Goal: Task Accomplishment & Management: Manage account settings

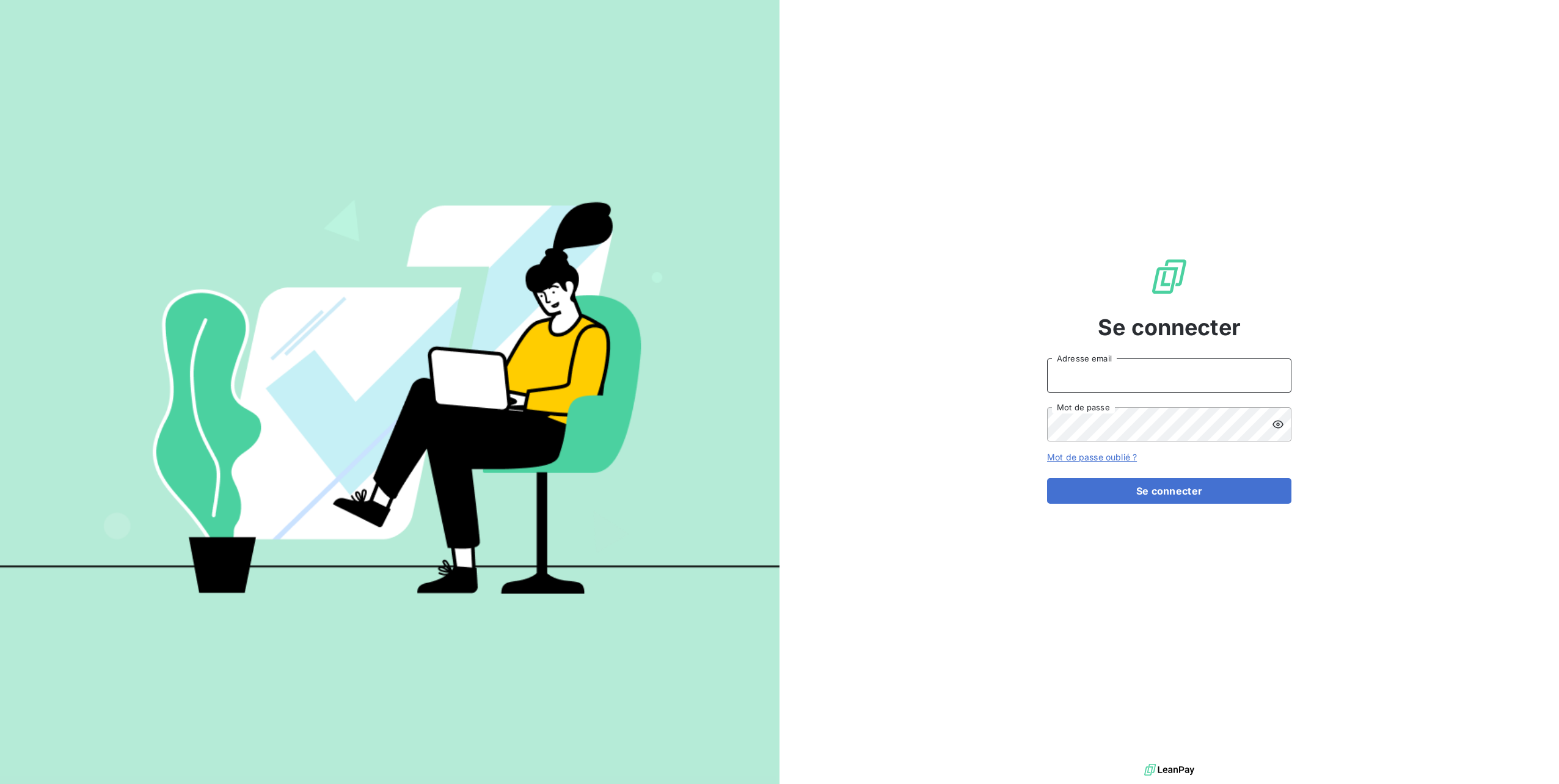
click at [1088, 384] on input "Adresse email" at bounding box center [1169, 375] width 244 height 34
type input "[PERSON_NAME][EMAIL_ADDRESS][DOMAIN_NAME]"
click at [1047, 478] on button "Se connecter" at bounding box center [1169, 491] width 244 height 26
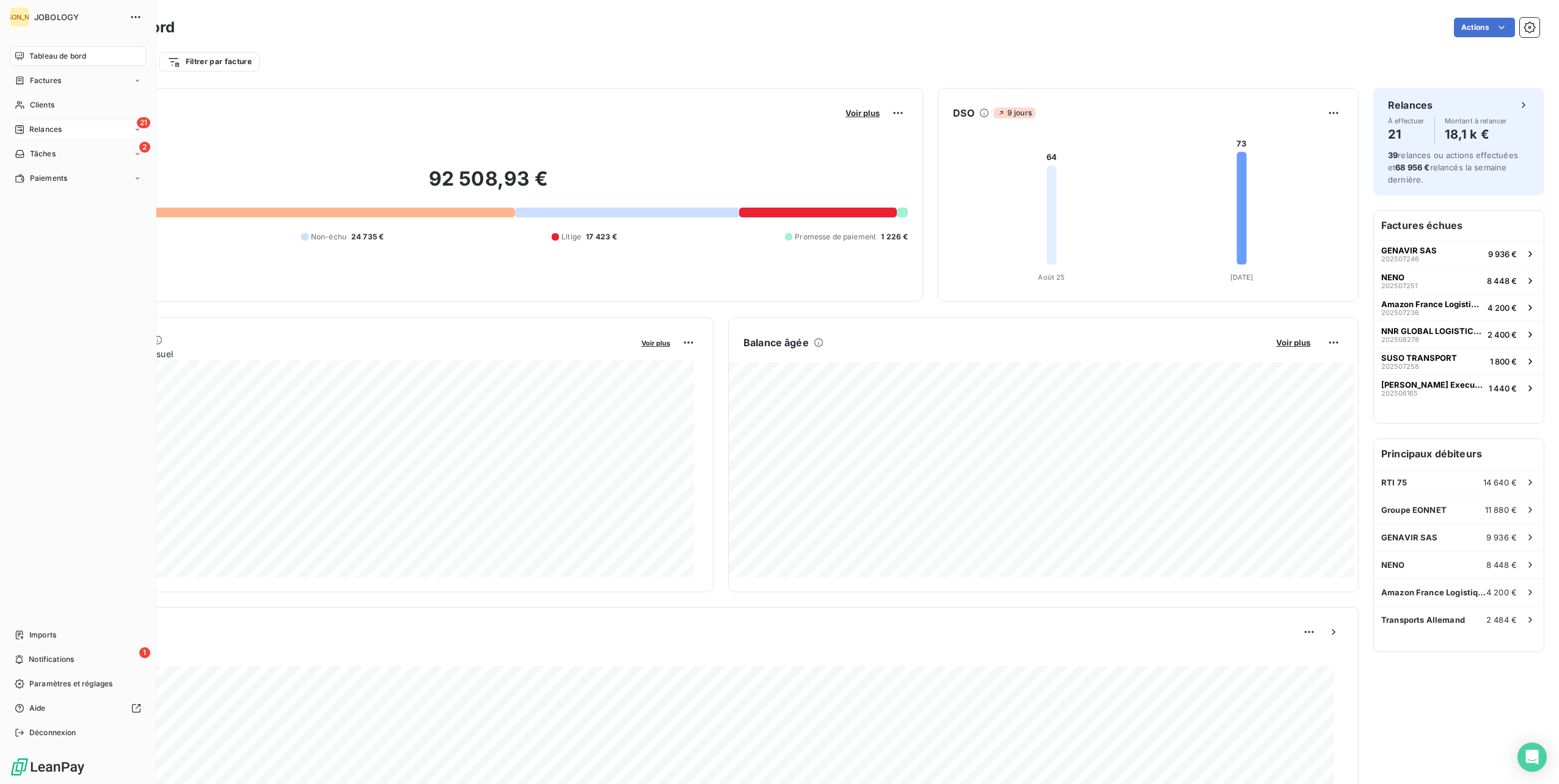
click at [22, 131] on icon at bounding box center [19, 129] width 10 height 10
click at [39, 148] on div "À effectuer" at bounding box center [85, 154] width 122 height 19
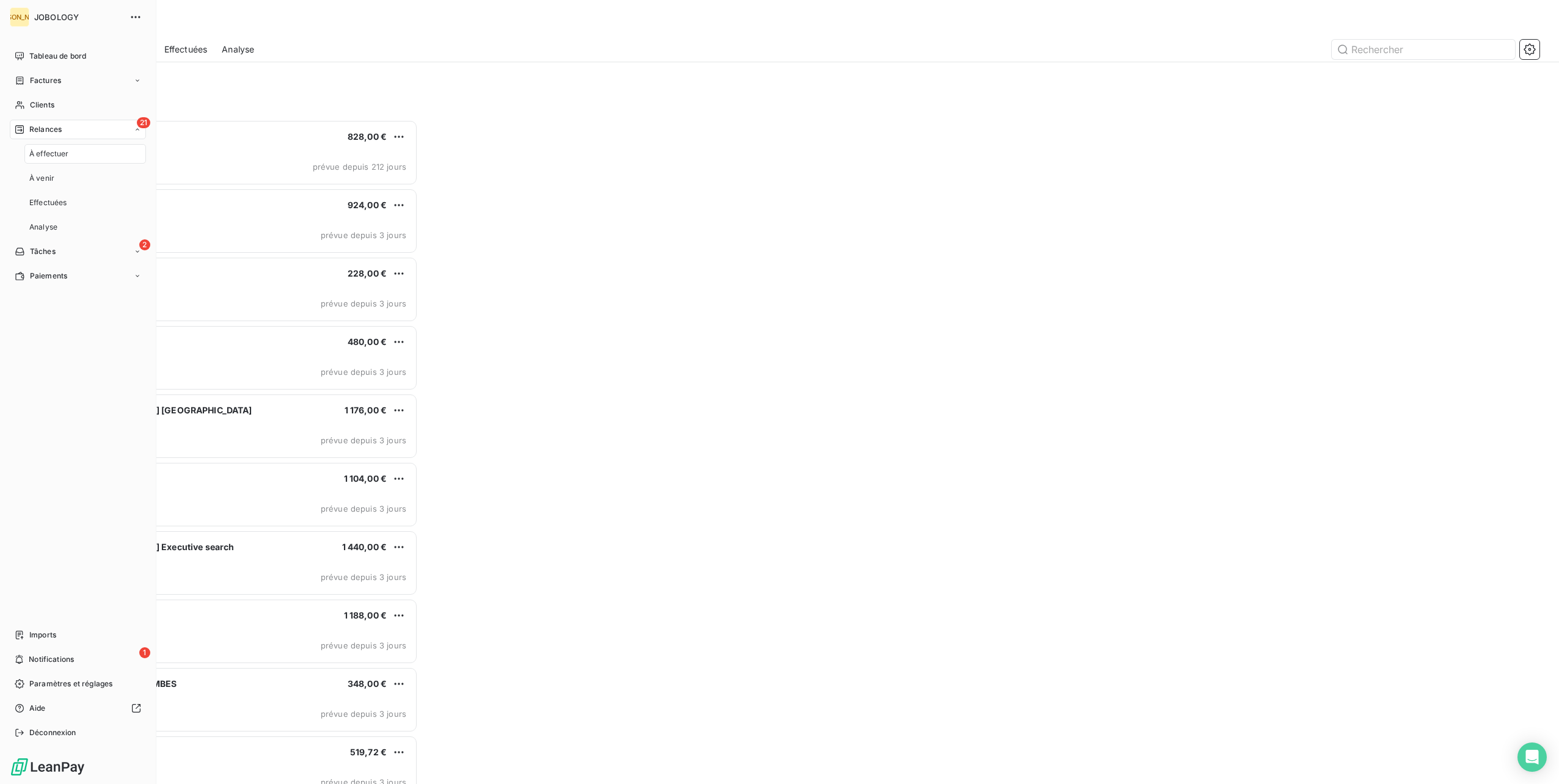
scroll to position [655, 349]
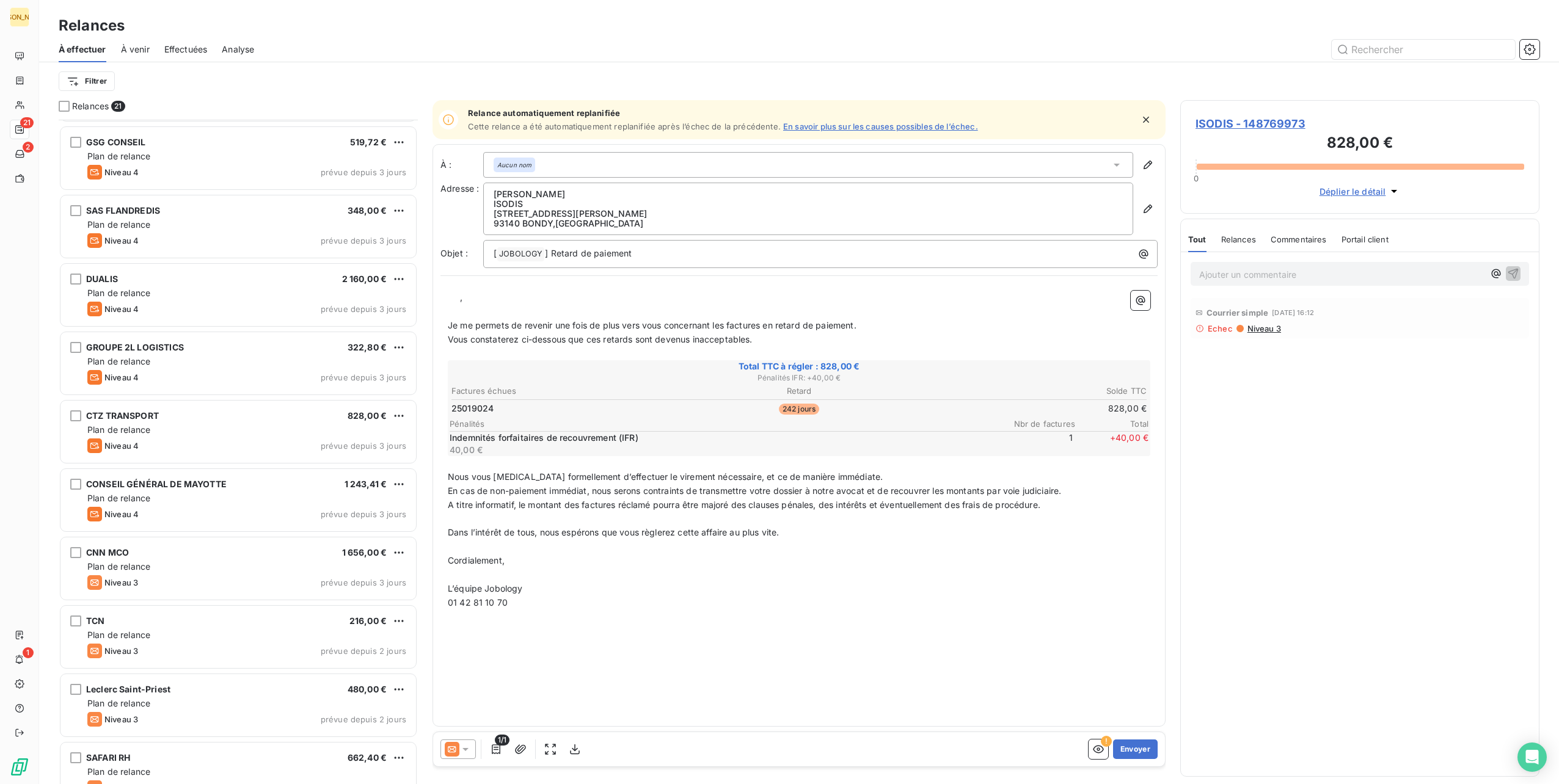
scroll to position [771, 0]
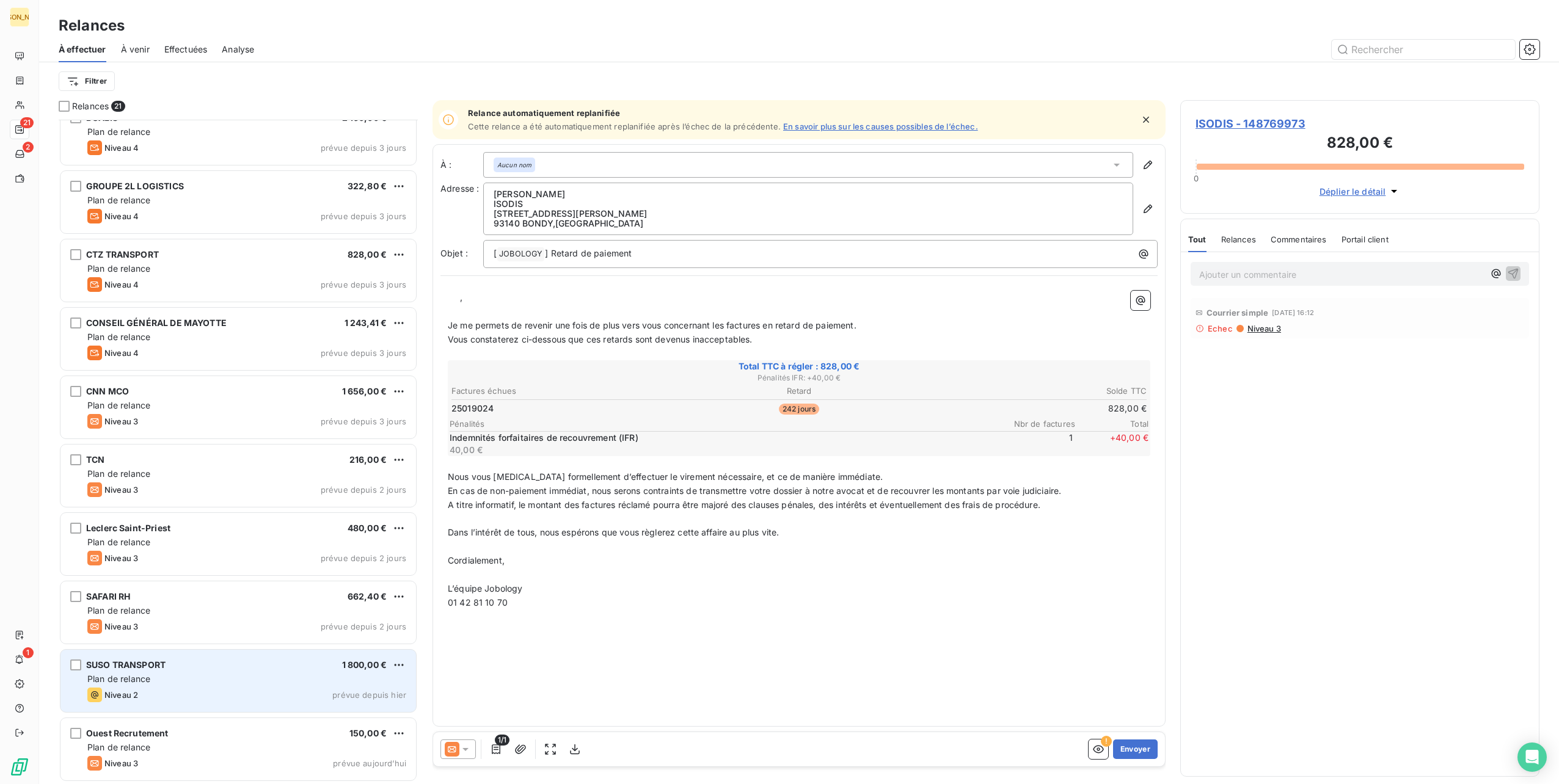
click at [186, 676] on div "Plan de relance" at bounding box center [247, 679] width 319 height 13
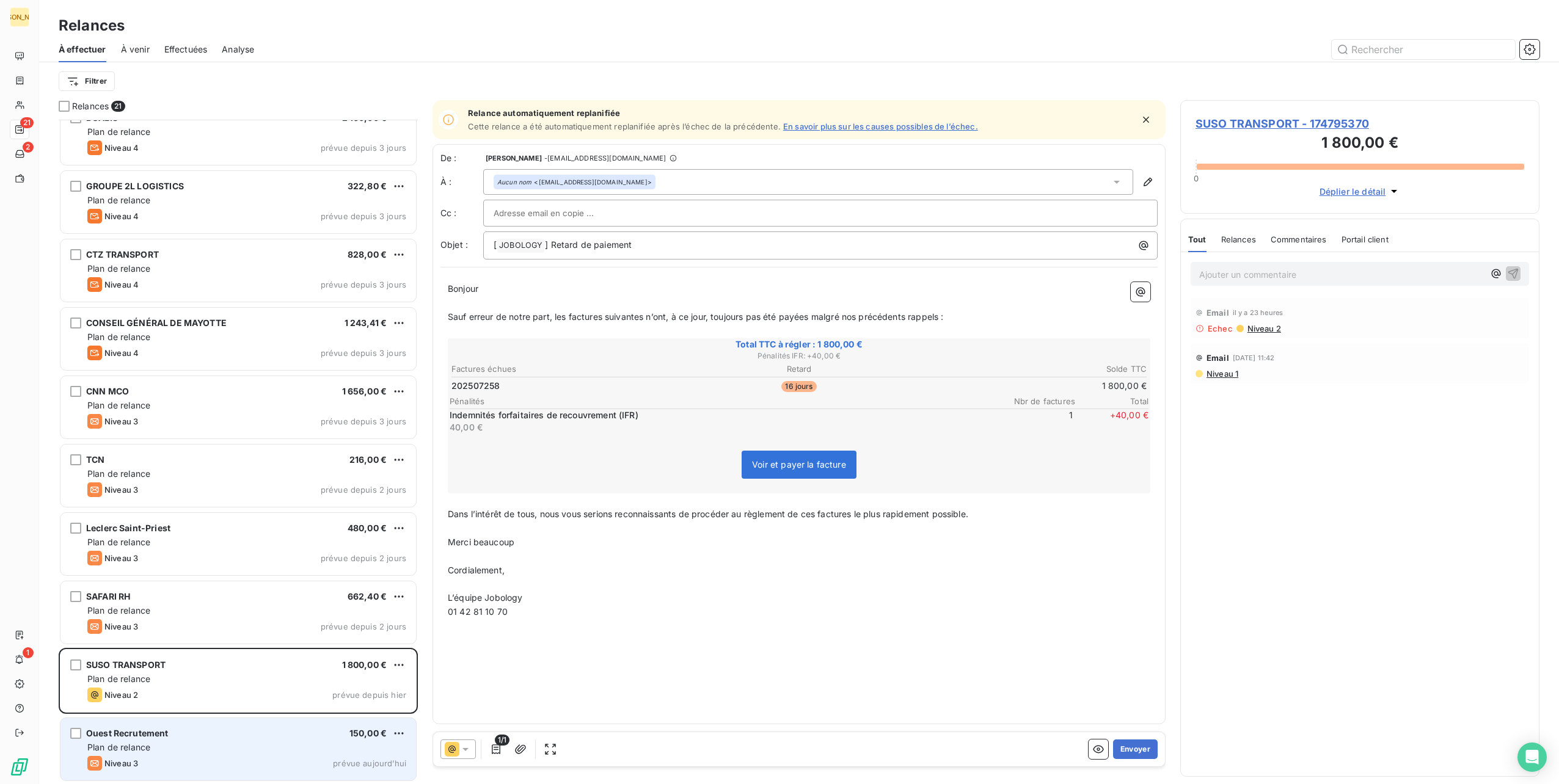
click at [156, 742] on div "Plan de relance" at bounding box center [247, 747] width 319 height 13
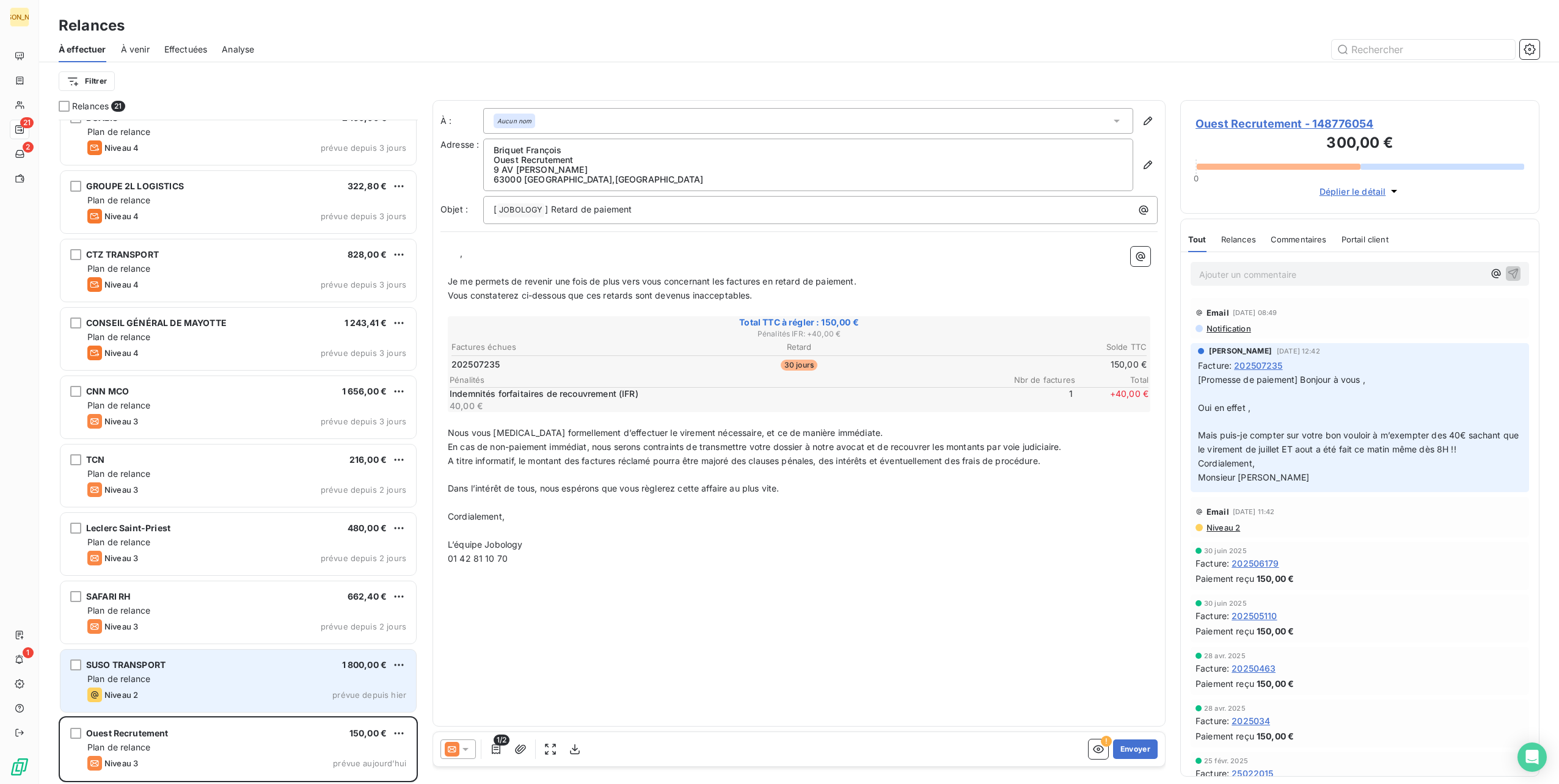
click at [200, 673] on div "Plan de relance" at bounding box center [247, 679] width 319 height 13
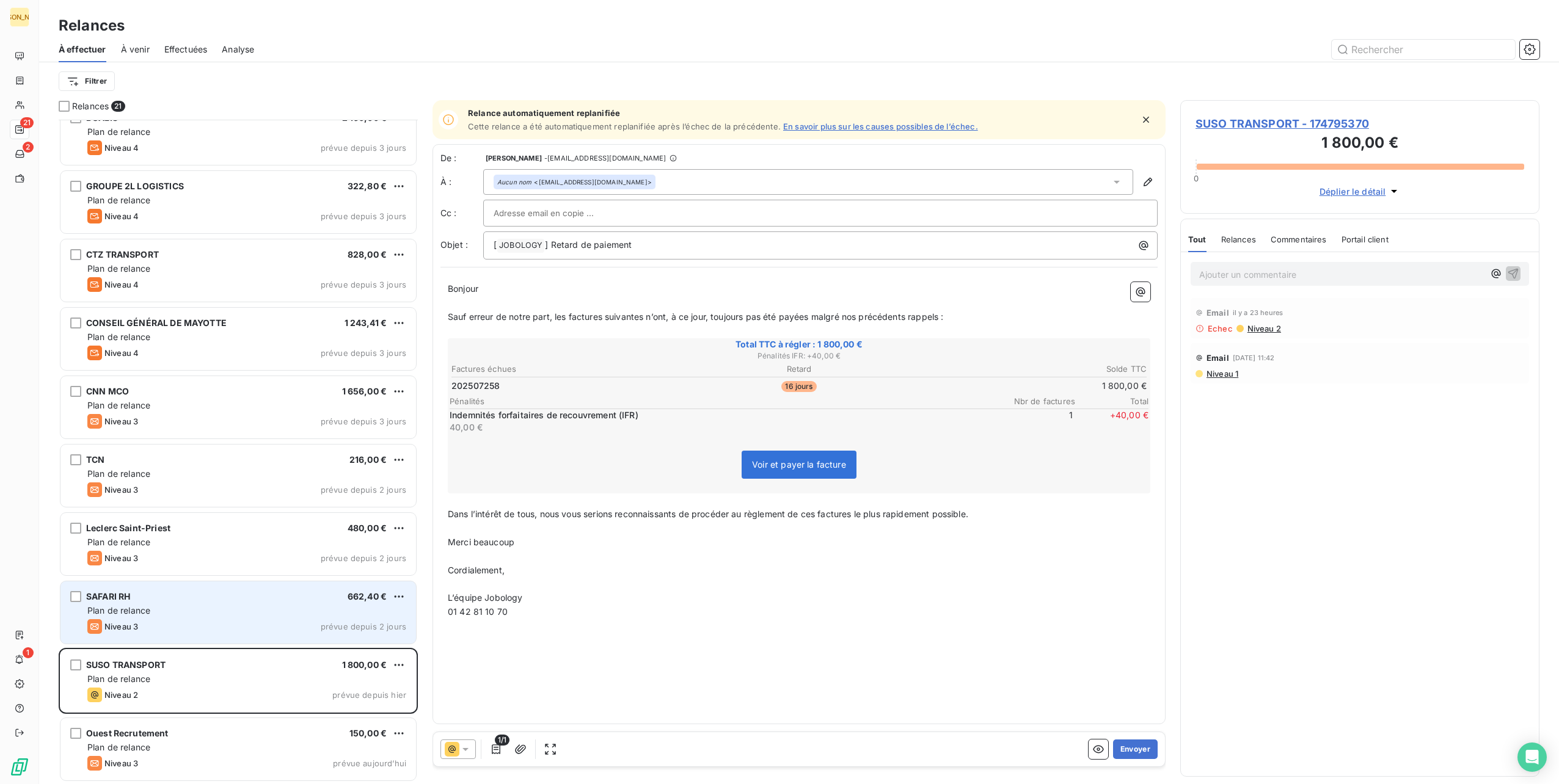
click at [223, 607] on div "Plan de relance" at bounding box center [247, 611] width 319 height 13
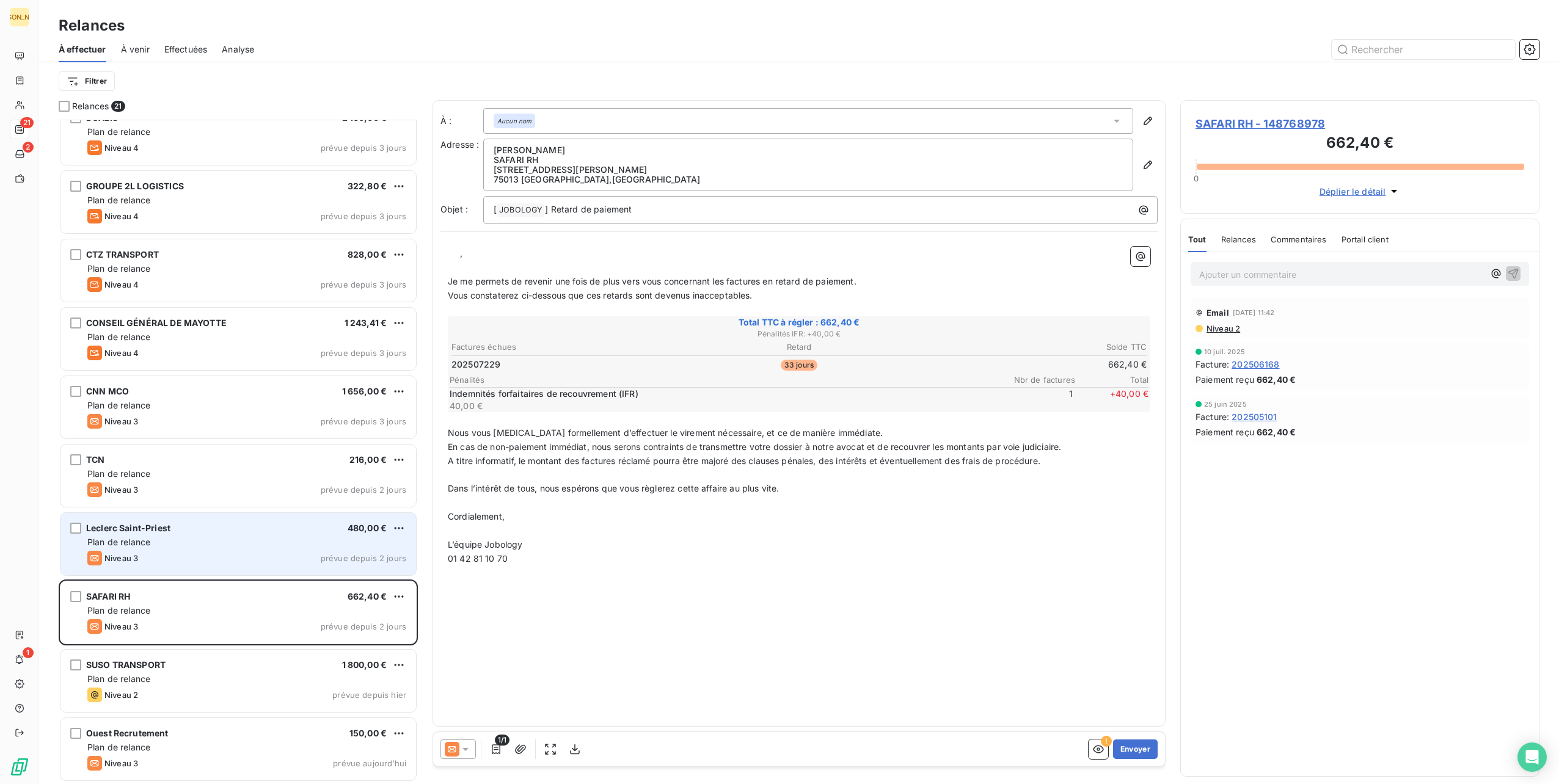
click at [231, 550] on div "Niveau 3 prévue depuis 2 jours" at bounding box center [247, 557] width 319 height 15
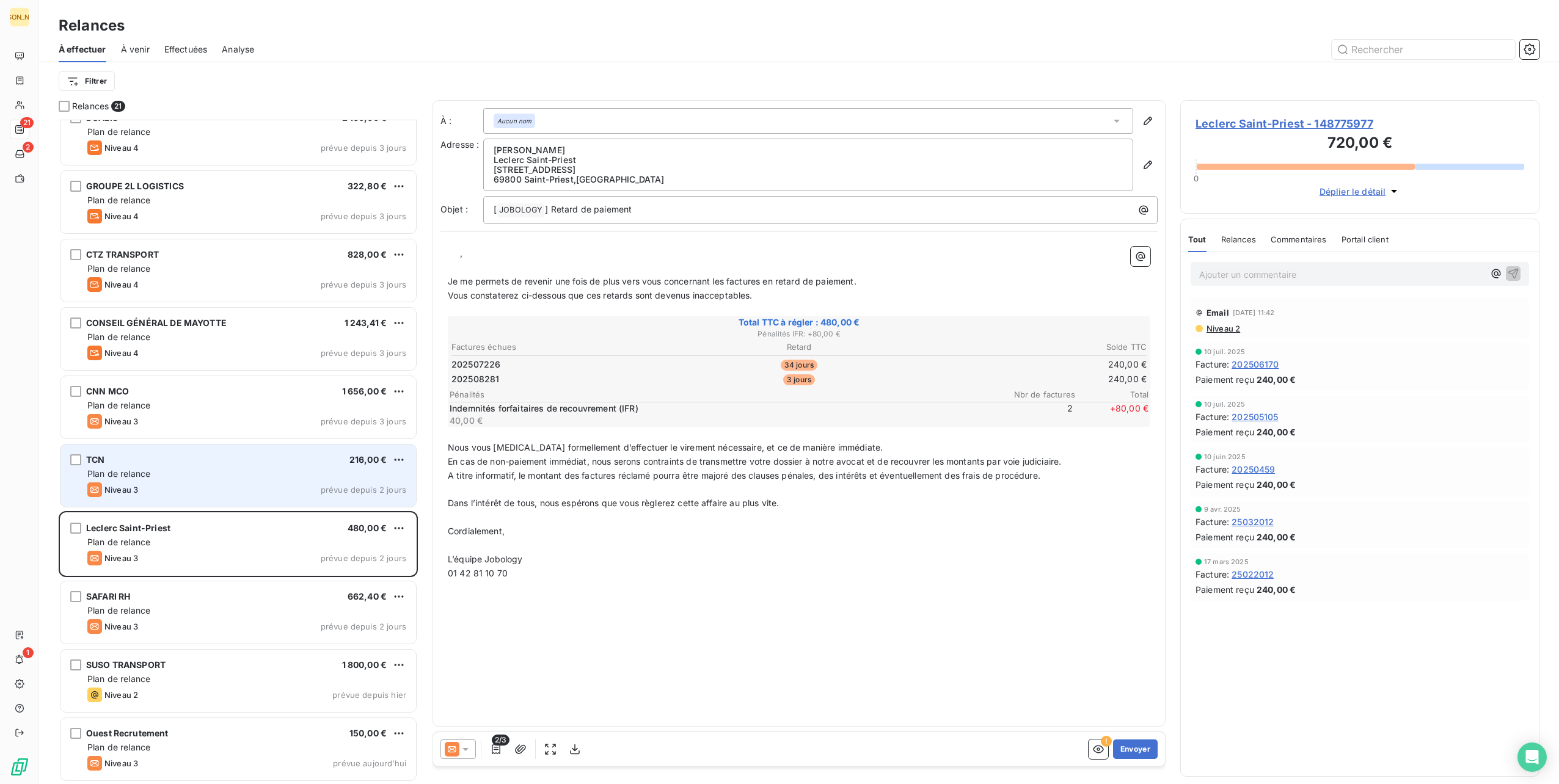
click at [234, 480] on div "TCN 216,00 € Plan de relance Niveau 3 prévue depuis 2 jours" at bounding box center [238, 475] width 355 height 63
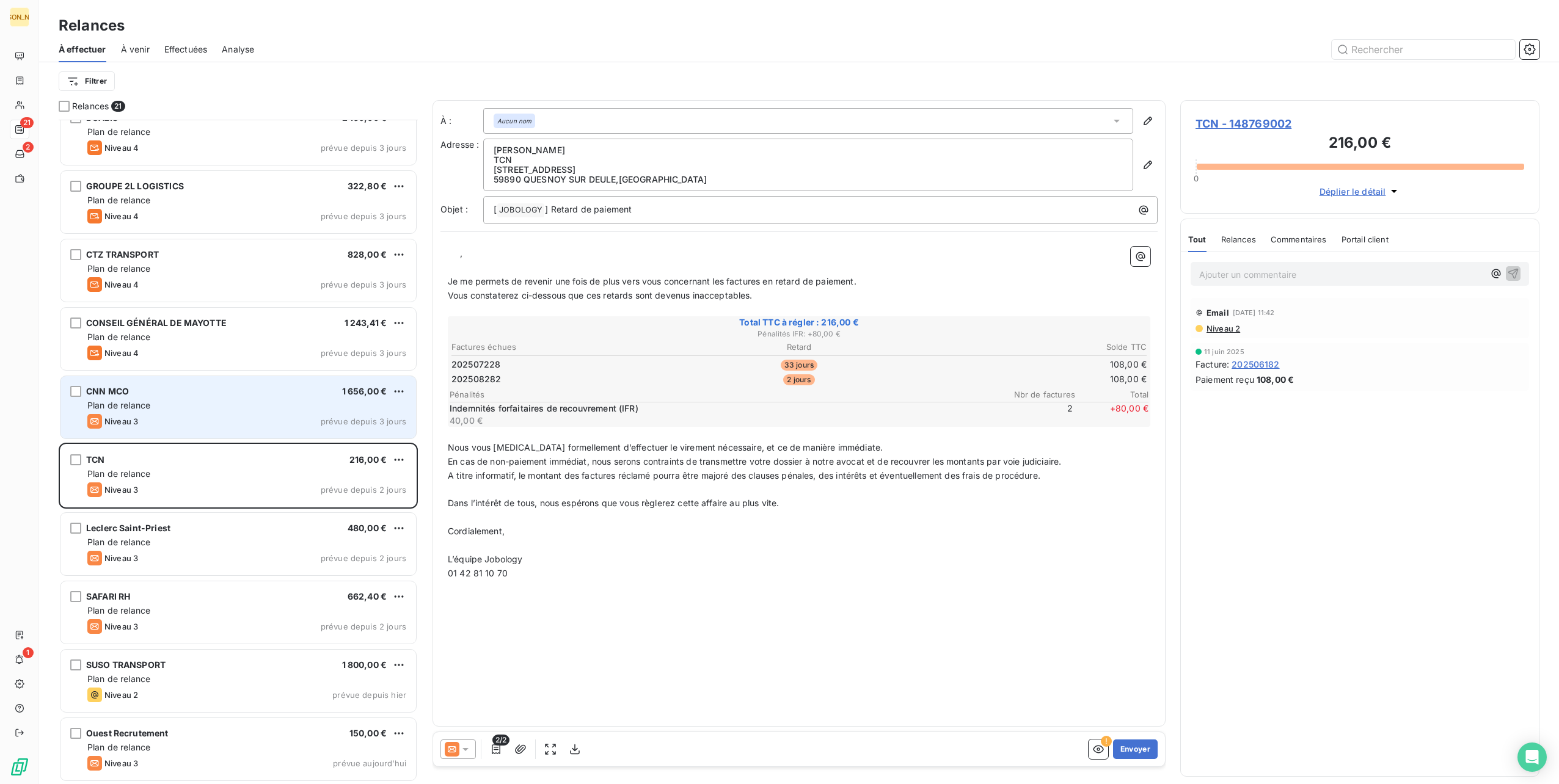
click at [241, 387] on div "CNN MCO 1 656,00 €" at bounding box center [247, 391] width 319 height 11
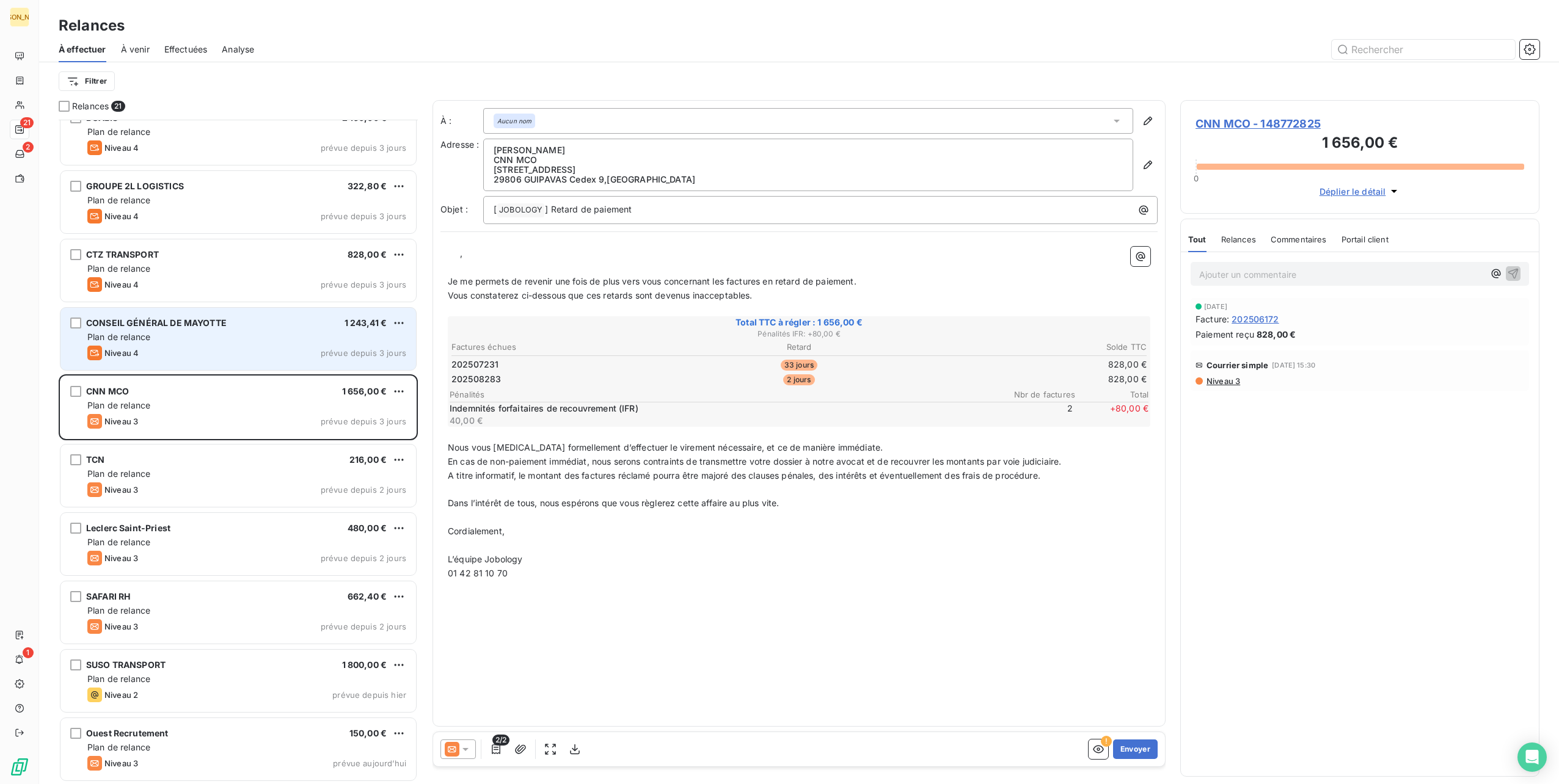
click at [255, 338] on div "Plan de relance" at bounding box center [247, 337] width 319 height 13
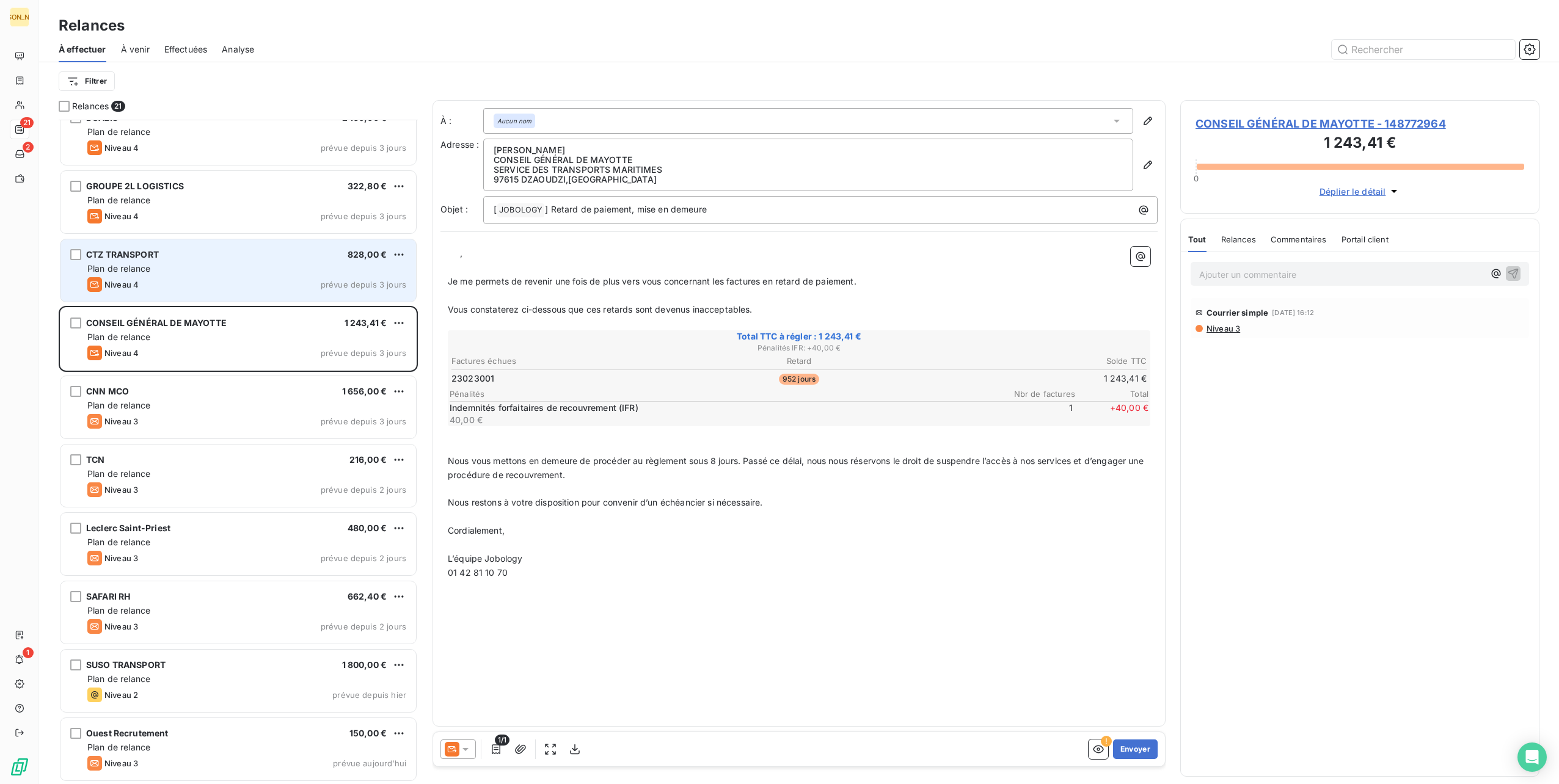
click at [254, 277] on div "Niveau 4 prévue depuis 3 jours" at bounding box center [247, 284] width 319 height 15
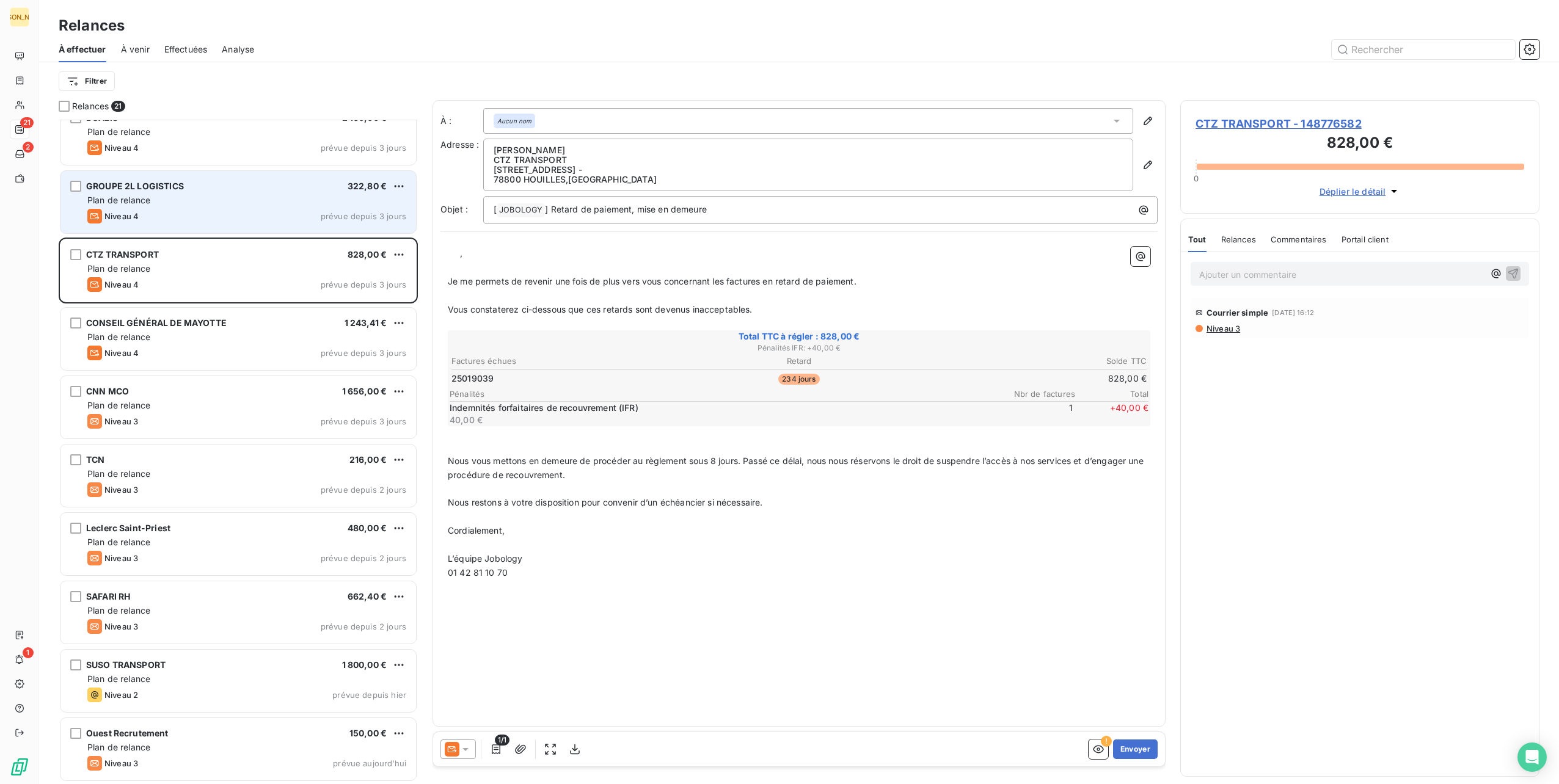
click at [254, 206] on div "GROUPE 2L LOGISTICS 322,80 € Plan de relance Niveau 4 prévue depuis 3 jours" at bounding box center [238, 202] width 355 height 63
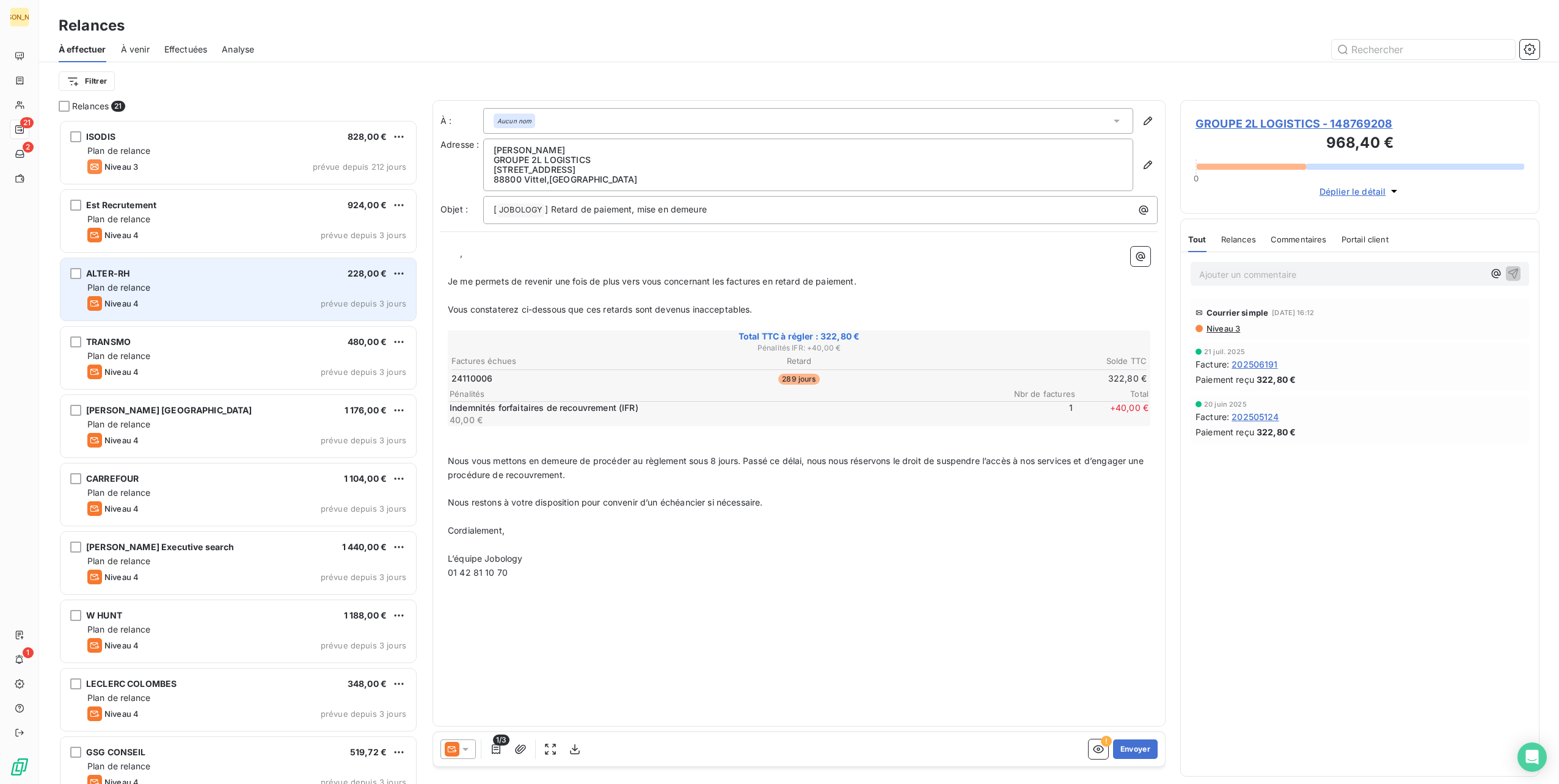
click at [252, 282] on div "Plan de relance" at bounding box center [247, 288] width 319 height 13
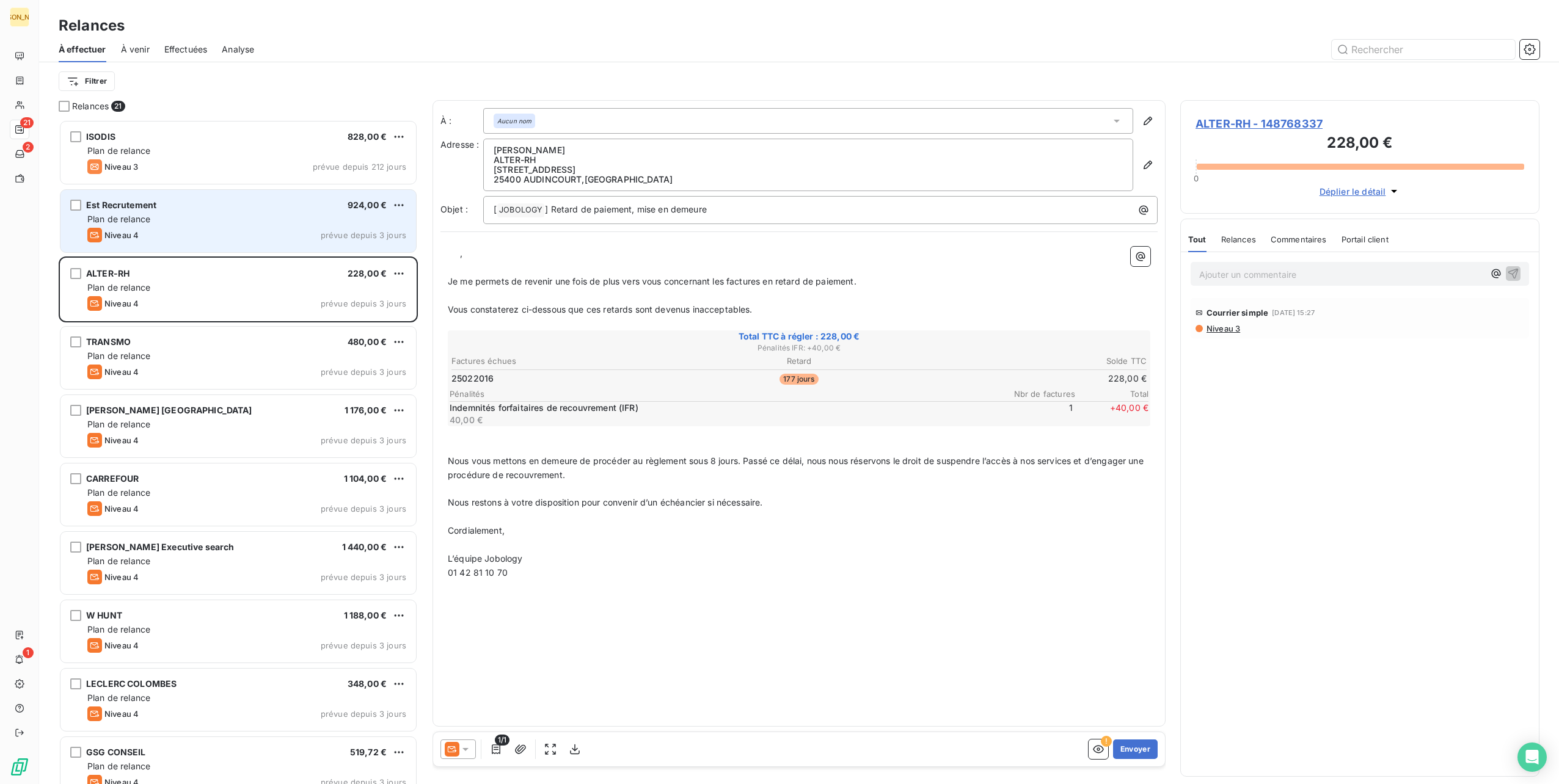
click at [258, 223] on div "Plan de relance" at bounding box center [247, 220] width 319 height 13
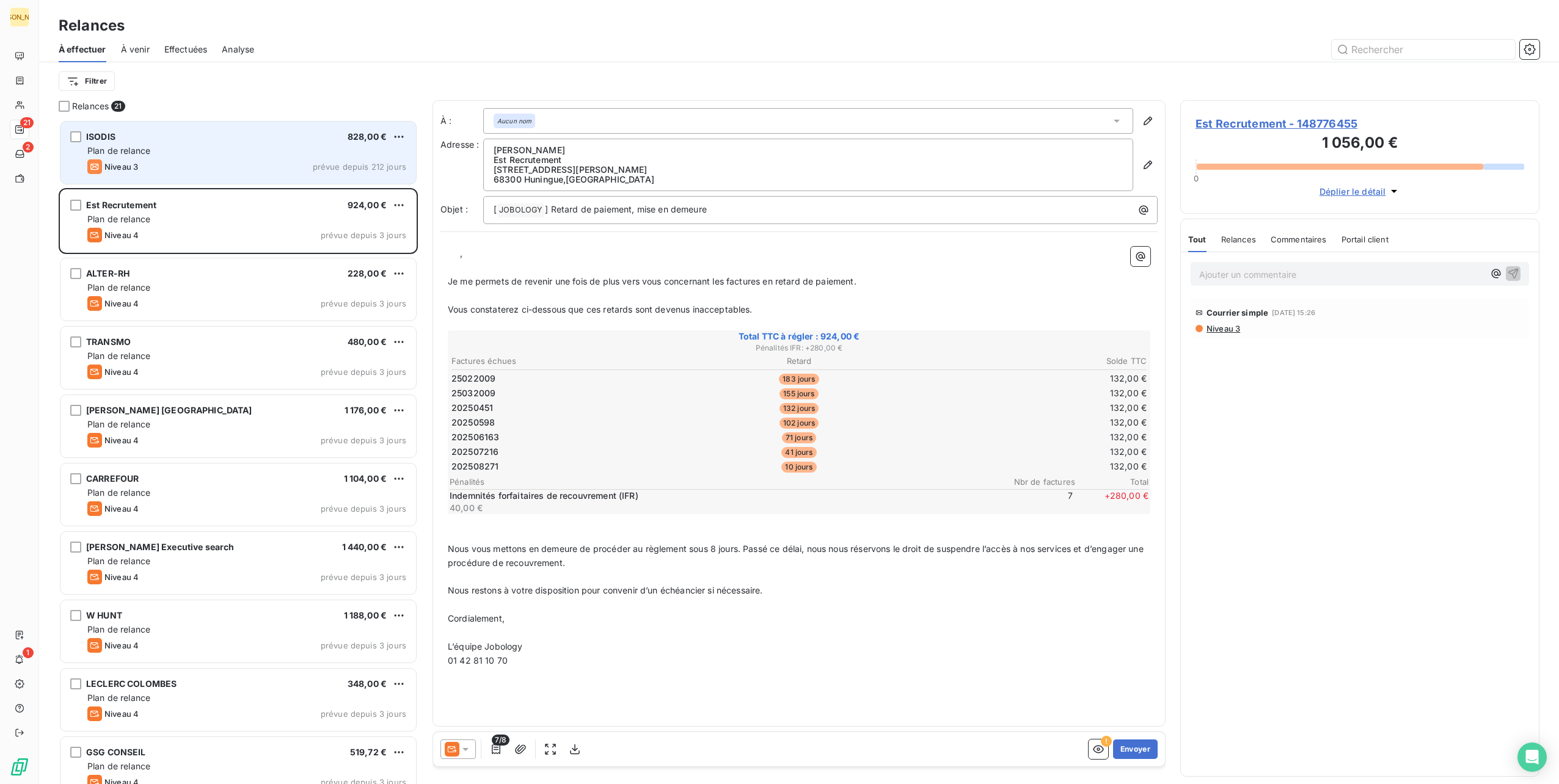
click at [277, 158] on div "ISODIS 828,00 € Plan de relance Niveau 3 prévue depuis 212 jours" at bounding box center [238, 153] width 355 height 63
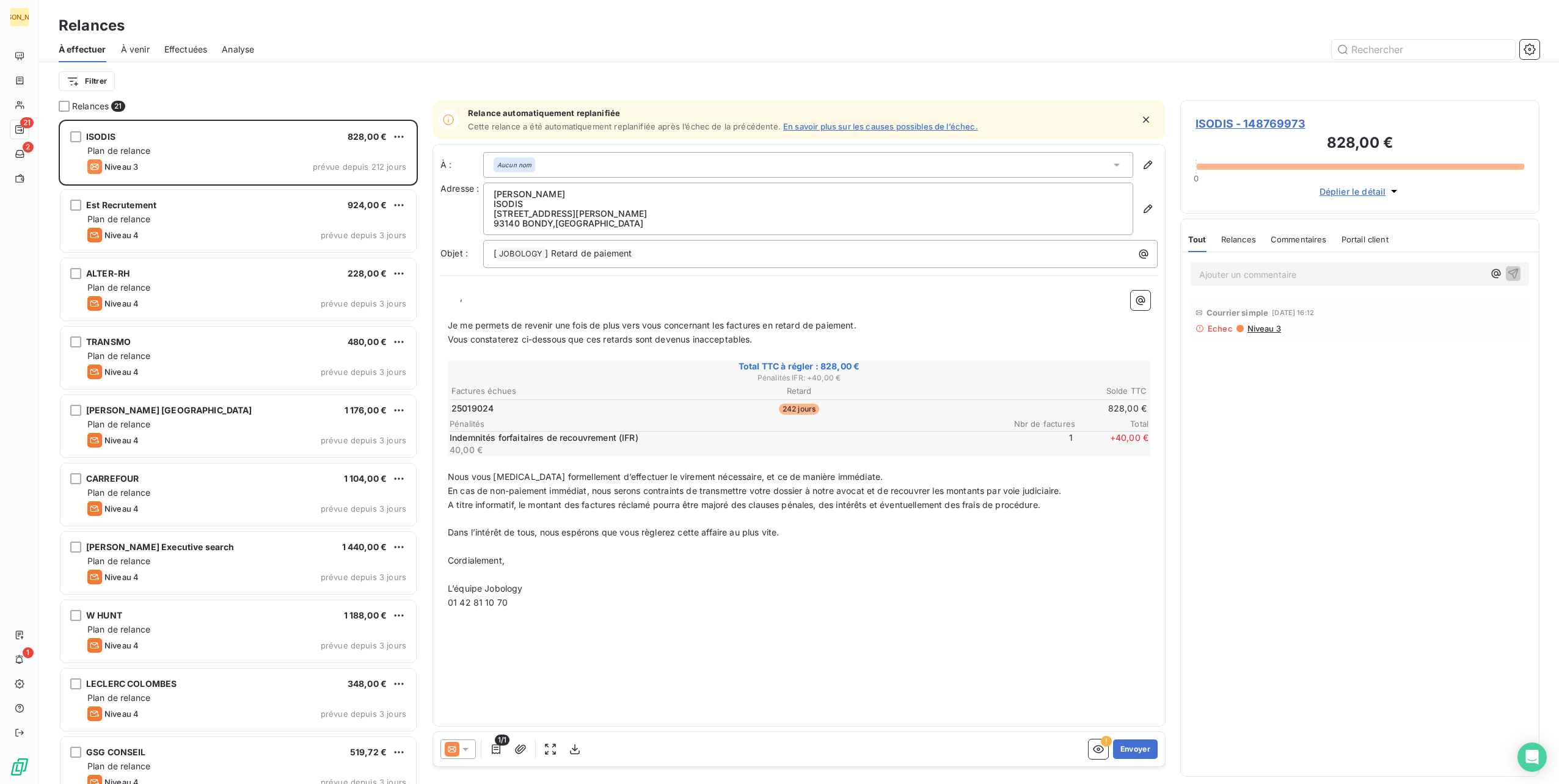
click at [191, 42] on div "Effectuées" at bounding box center [186, 49] width 43 height 26
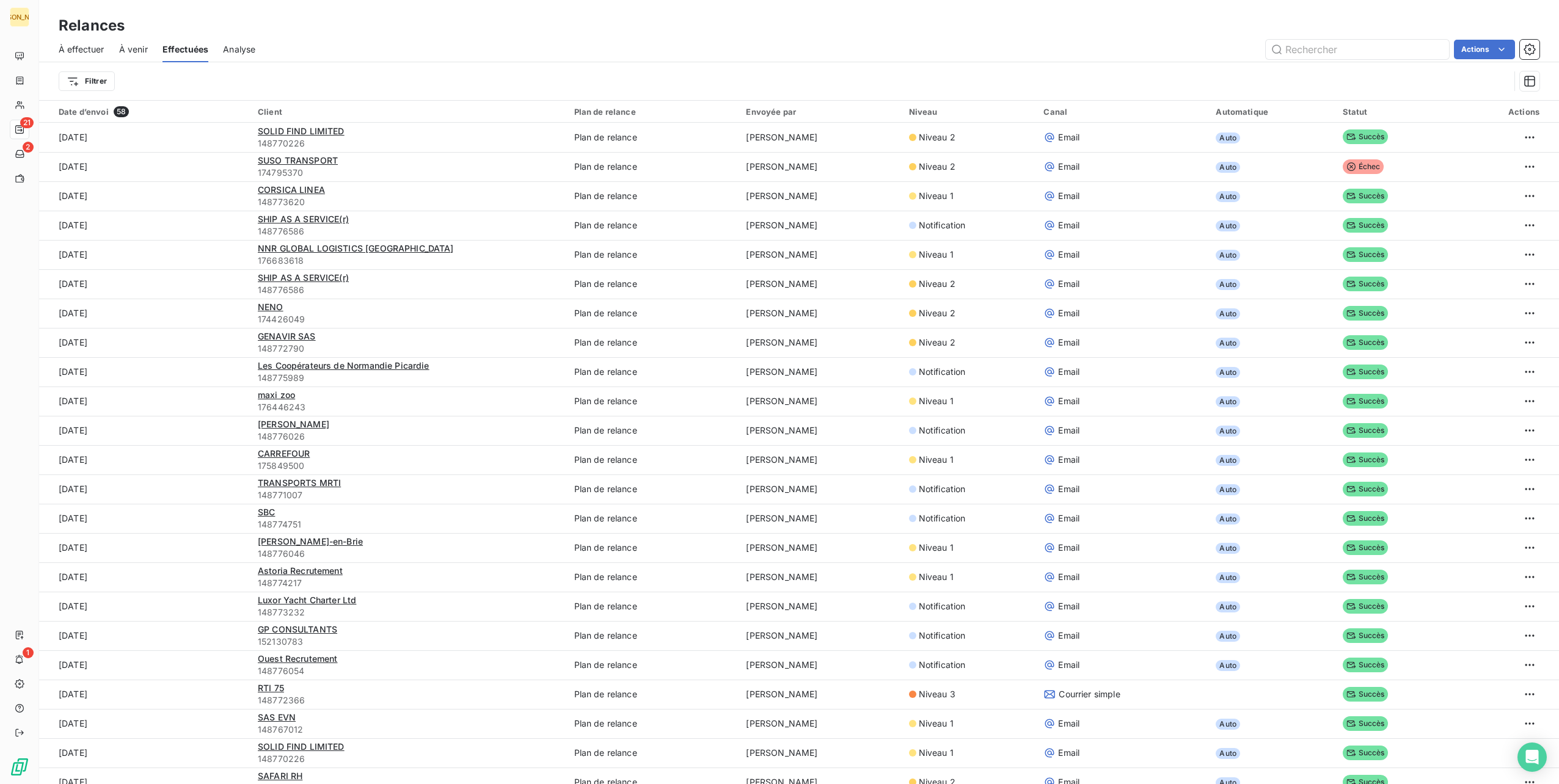
click at [250, 44] on span "Analyse" at bounding box center [239, 49] width 33 height 13
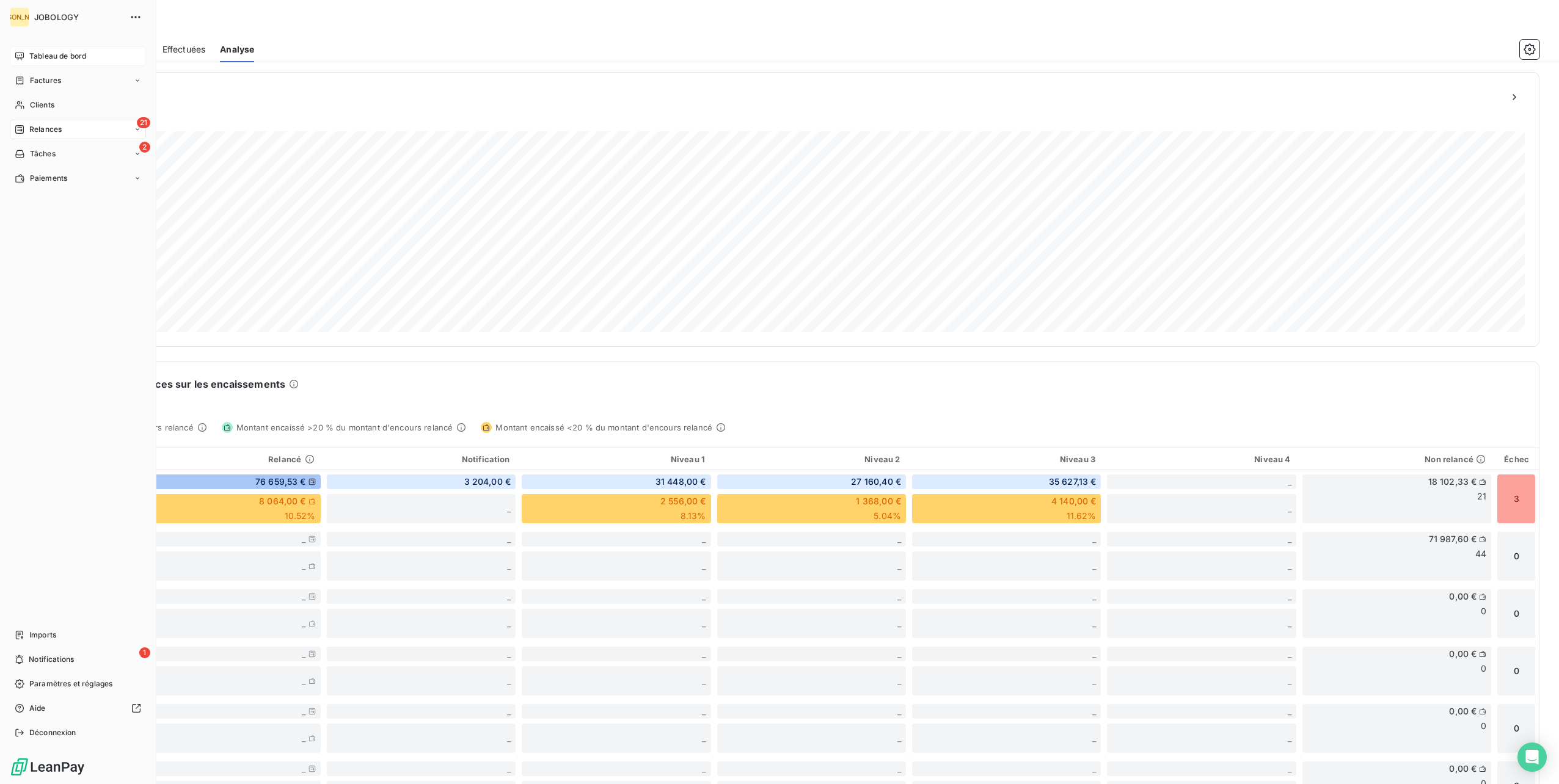
click at [34, 53] on span "Tableau de bord" at bounding box center [58, 56] width 57 height 11
